Goal: Task Accomplishment & Management: Manage account settings

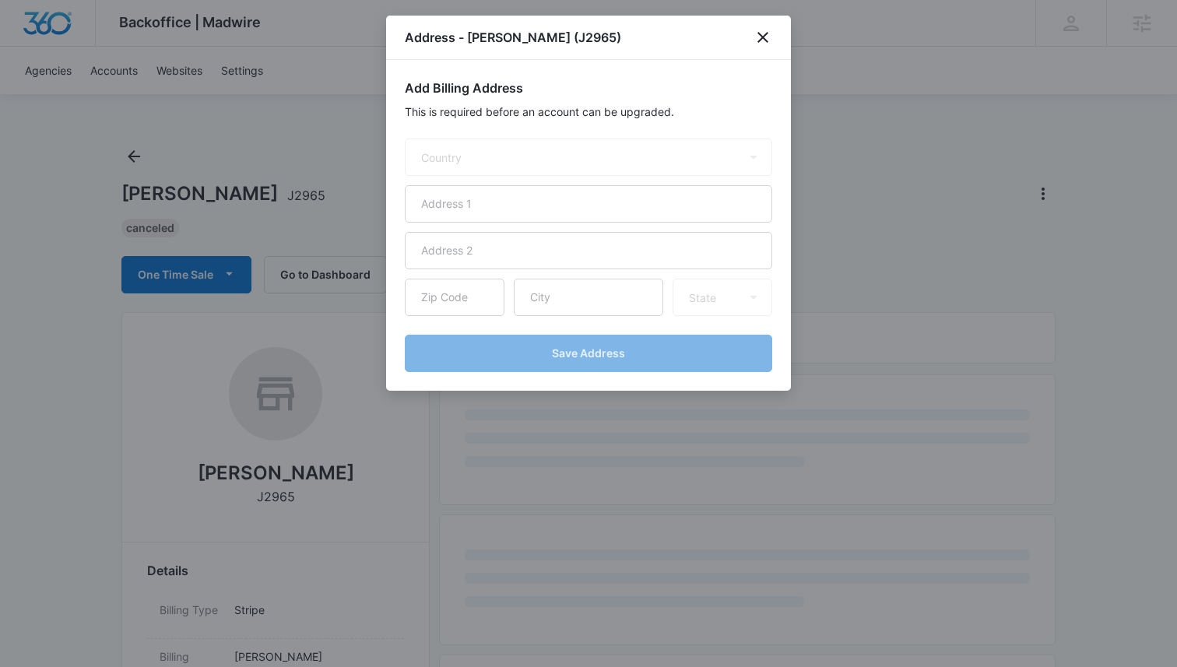
select select "US"
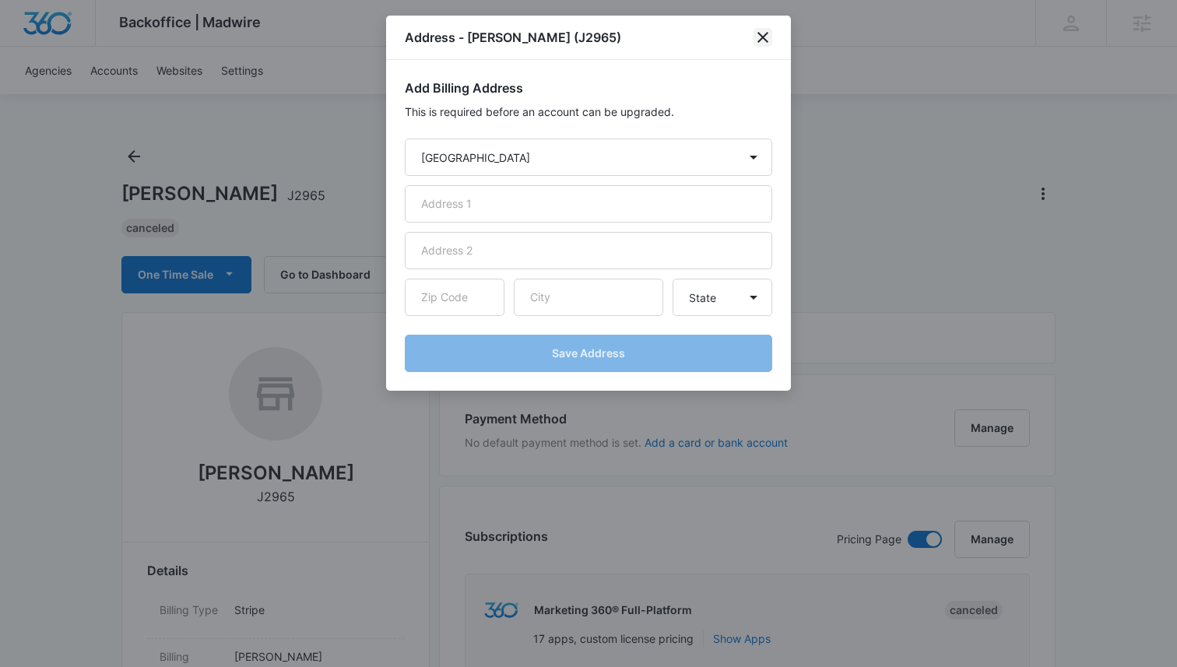
click at [764, 33] on icon "close" at bounding box center [763, 37] width 19 height 19
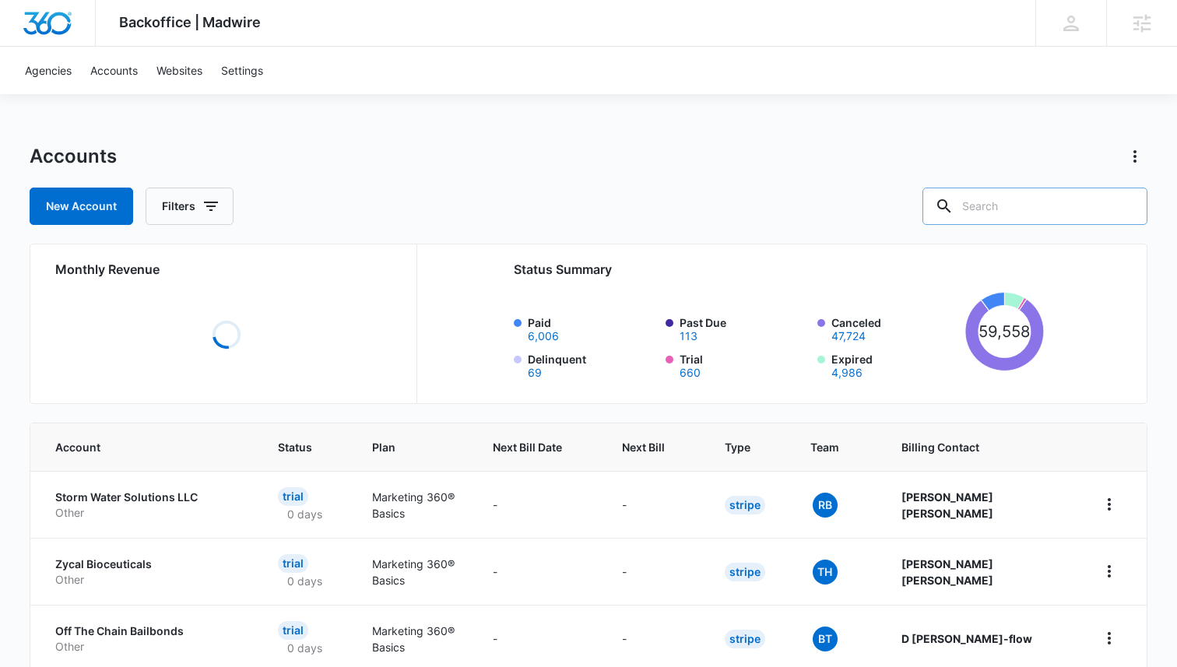
click at [1058, 207] on input "text" at bounding box center [1035, 206] width 225 height 37
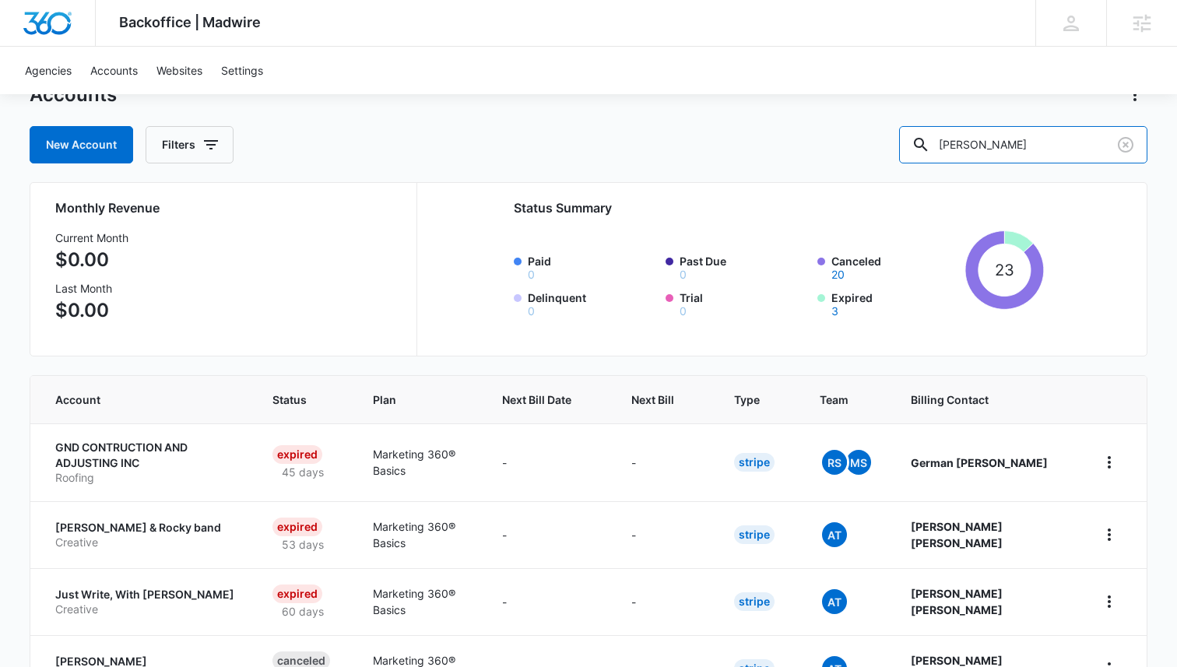
scroll to position [7, 0]
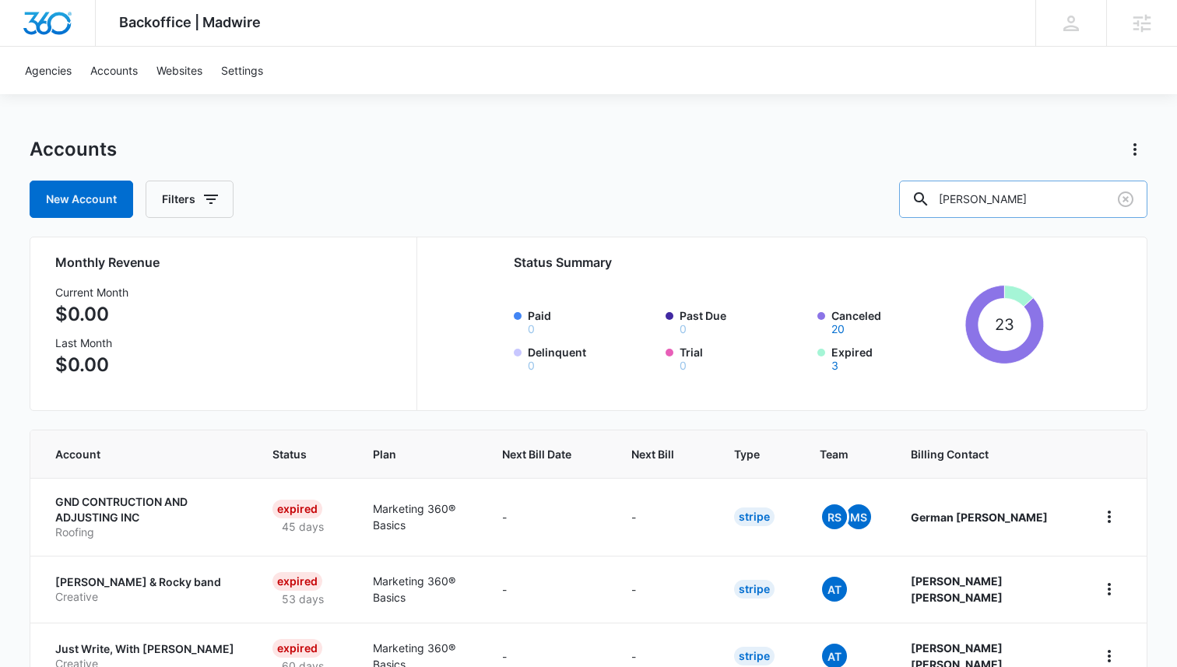
type input "[PERSON_NAME]"
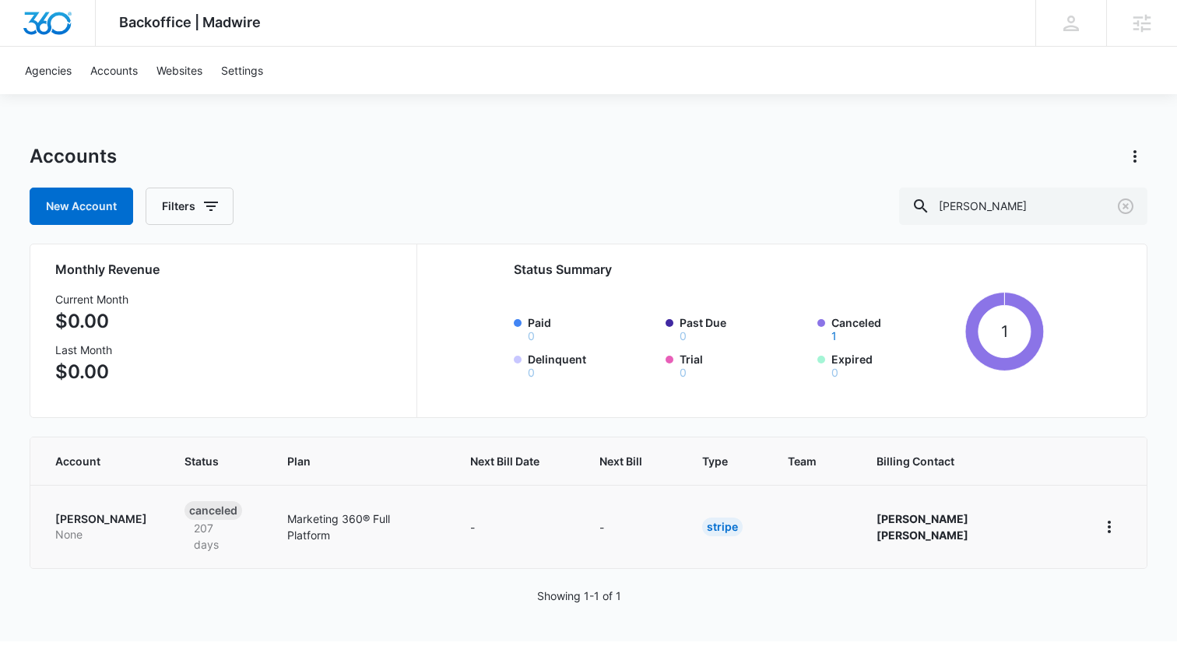
click at [91, 501] on td "[PERSON_NAME] None" at bounding box center [97, 526] width 135 height 83
click at [79, 512] on p "[PERSON_NAME]" at bounding box center [101, 520] width 92 height 16
select select "US"
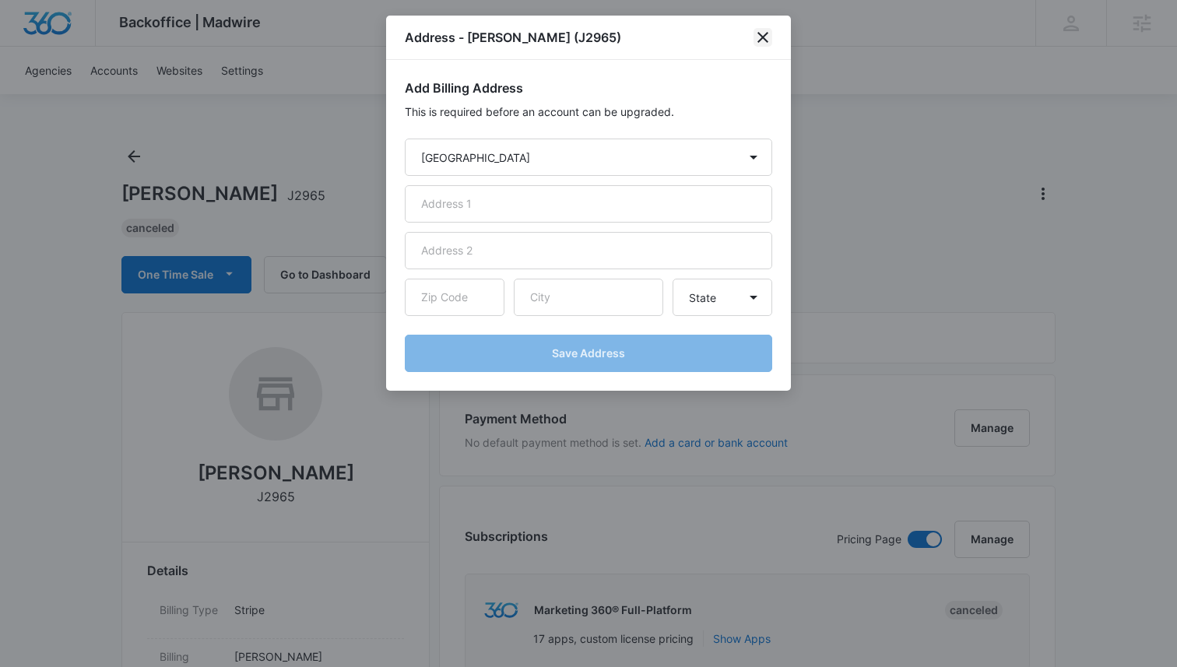
click at [762, 35] on icon "close" at bounding box center [763, 37] width 19 height 19
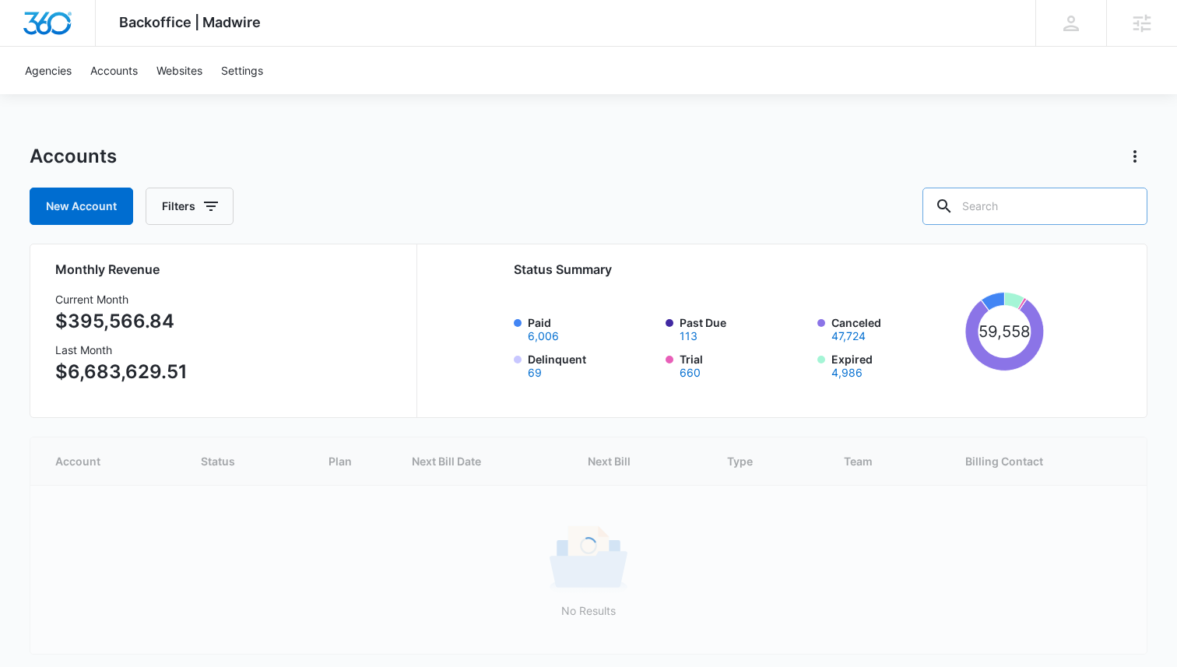
click at [1056, 212] on input "text" at bounding box center [1035, 206] width 225 height 37
type input "justin furgurson"
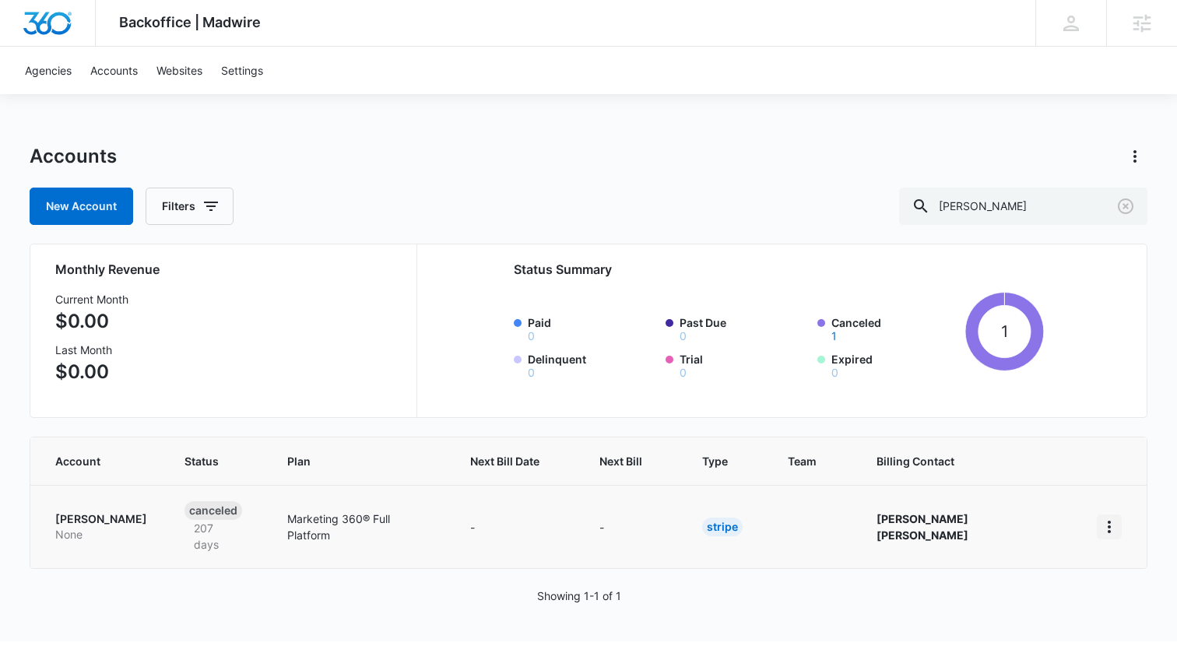
click at [1106, 518] on icon "home" at bounding box center [1109, 527] width 19 height 19
click at [1041, 564] on link "Go to Dashboard" at bounding box center [1041, 561] width 86 height 13
click at [1112, 519] on icon "home" at bounding box center [1109, 527] width 19 height 19
click at [88, 516] on p "[PERSON_NAME]" at bounding box center [101, 520] width 92 height 16
select select "US"
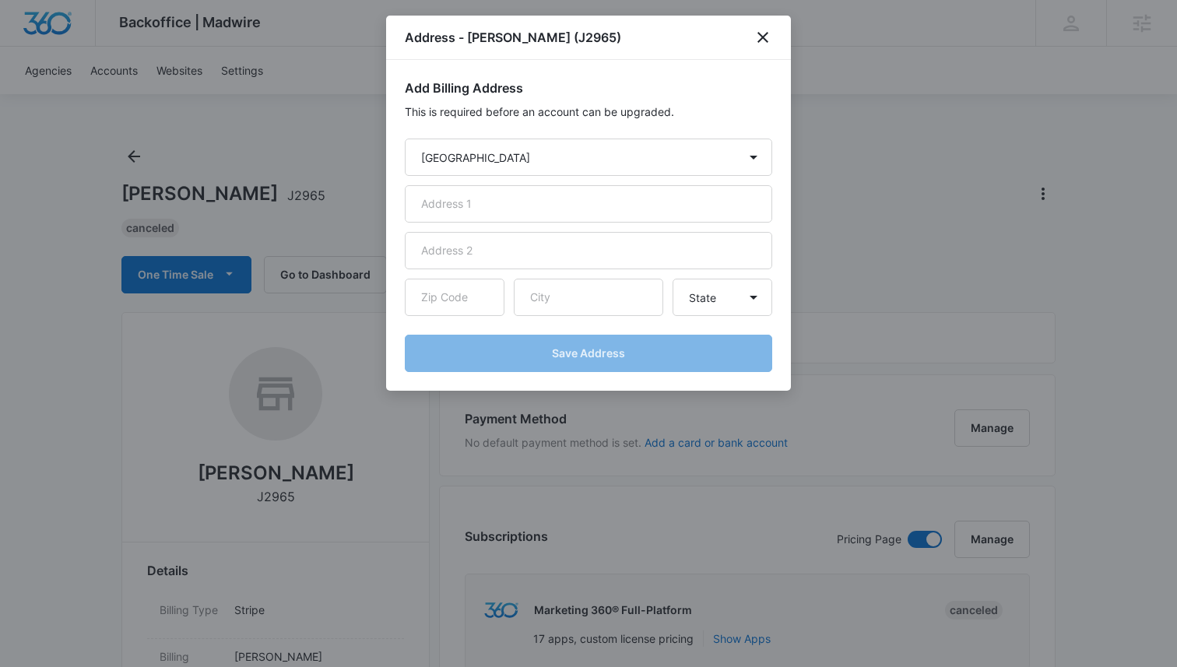
click at [562, 49] on div "Address - Justin Furgurson (J2965)" at bounding box center [588, 38] width 405 height 44
click at [461, 206] on input "text" at bounding box center [588, 203] width 367 height 37
type input "N/A"
click at [482, 244] on input "text" at bounding box center [588, 250] width 367 height 37
click at [435, 301] on input "text" at bounding box center [455, 297] width 100 height 37
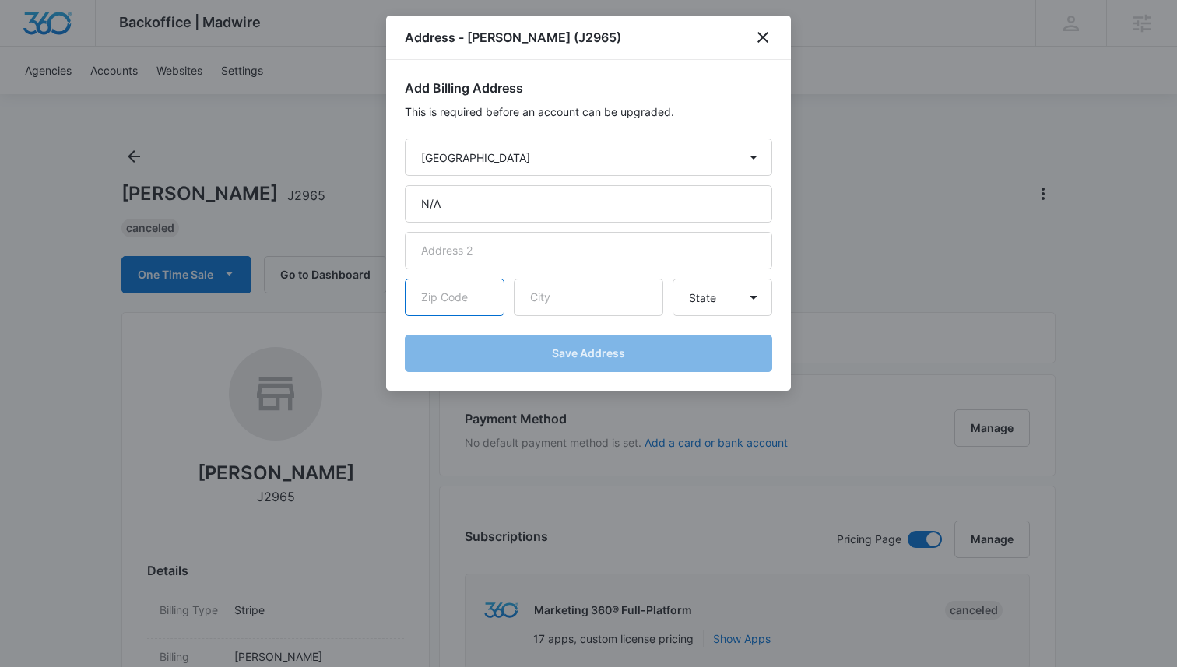
type input "80550"
type input "Windsor"
select select "CO"
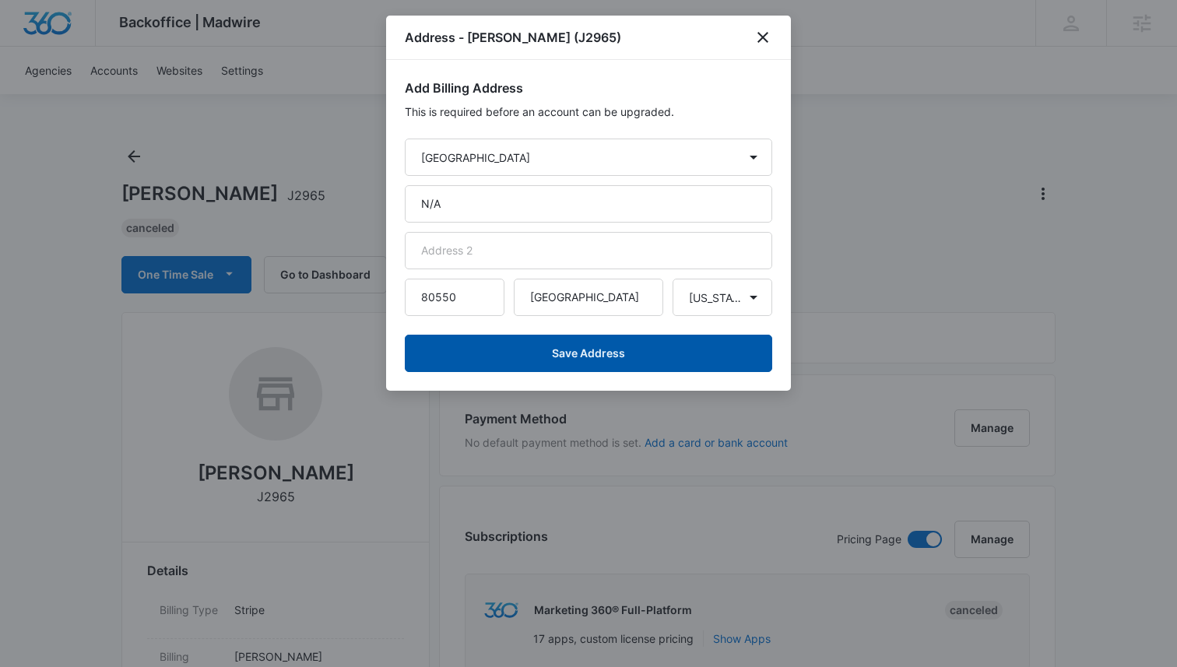
click at [625, 355] on button "Save Address" at bounding box center [588, 353] width 367 height 37
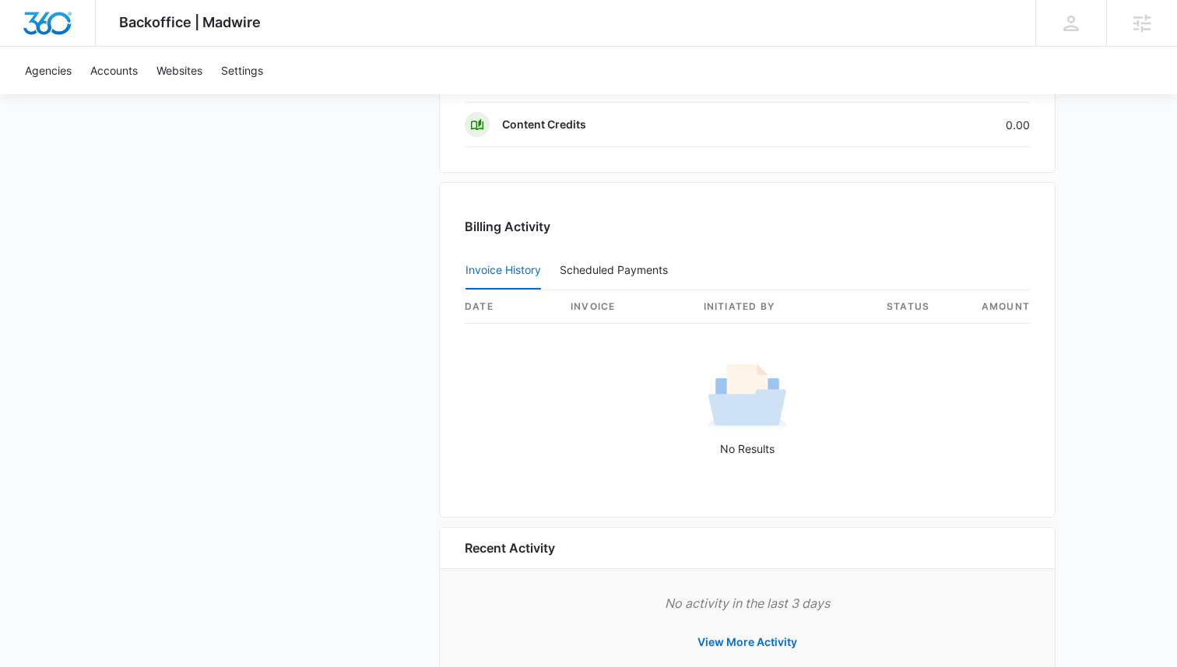
scroll to position [1373, 0]
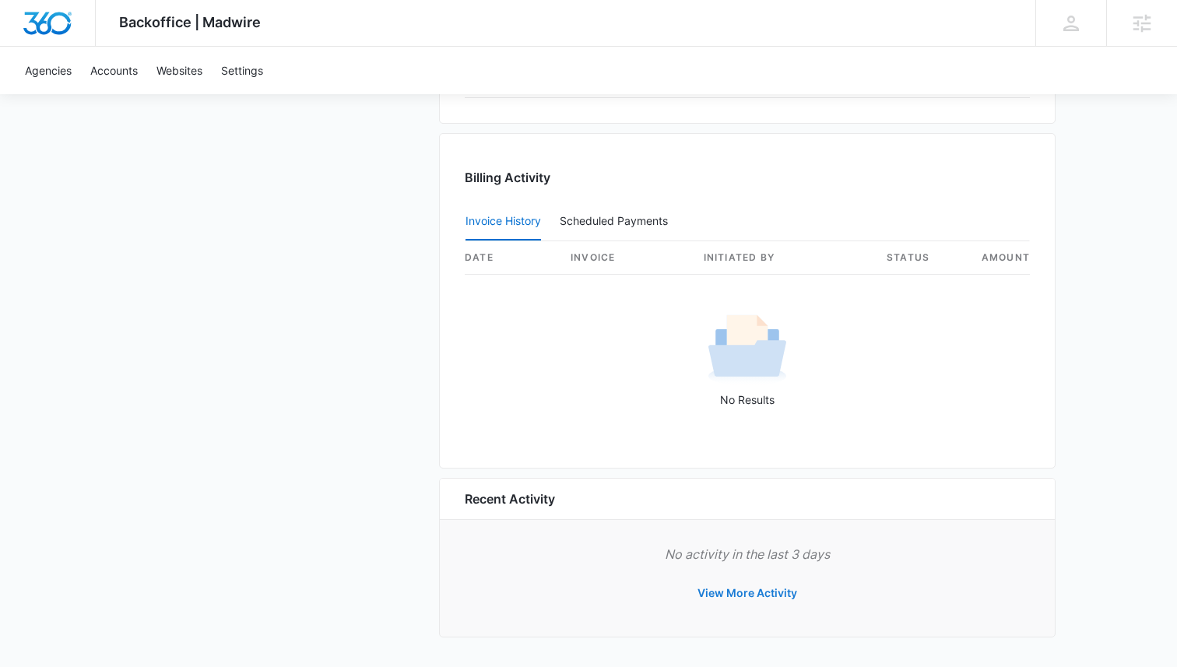
click at [728, 589] on button "View More Activity" at bounding box center [747, 593] width 131 height 37
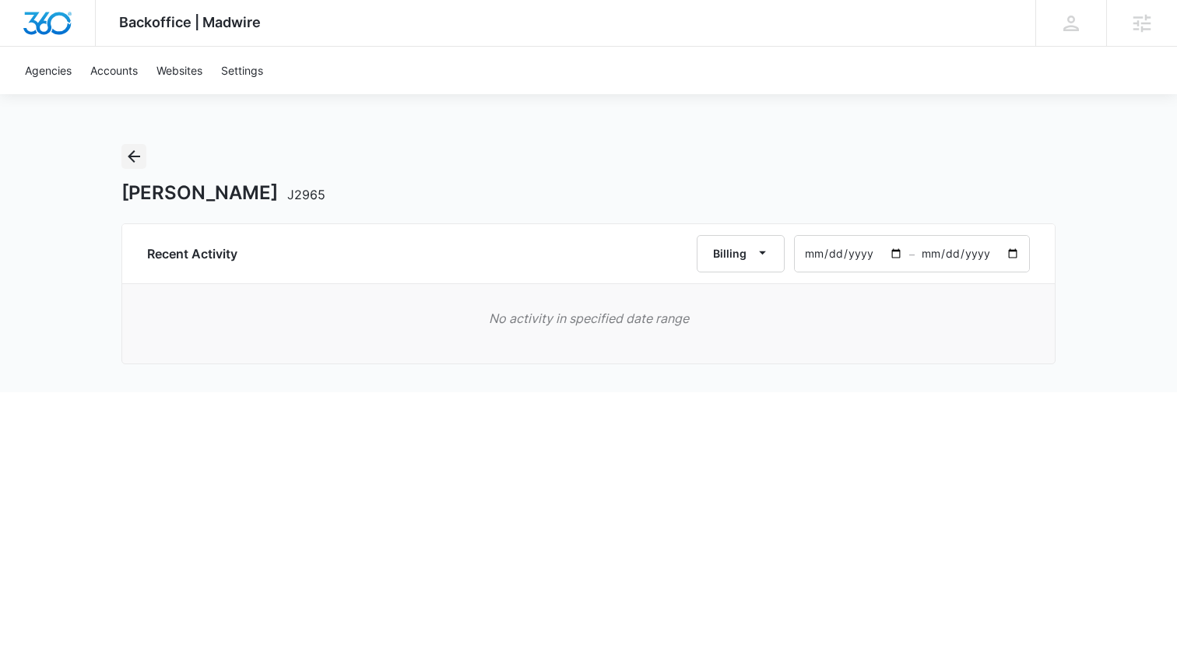
click at [125, 161] on icon "Back" at bounding box center [134, 156] width 19 height 19
